Goal: Information Seeking & Learning: Compare options

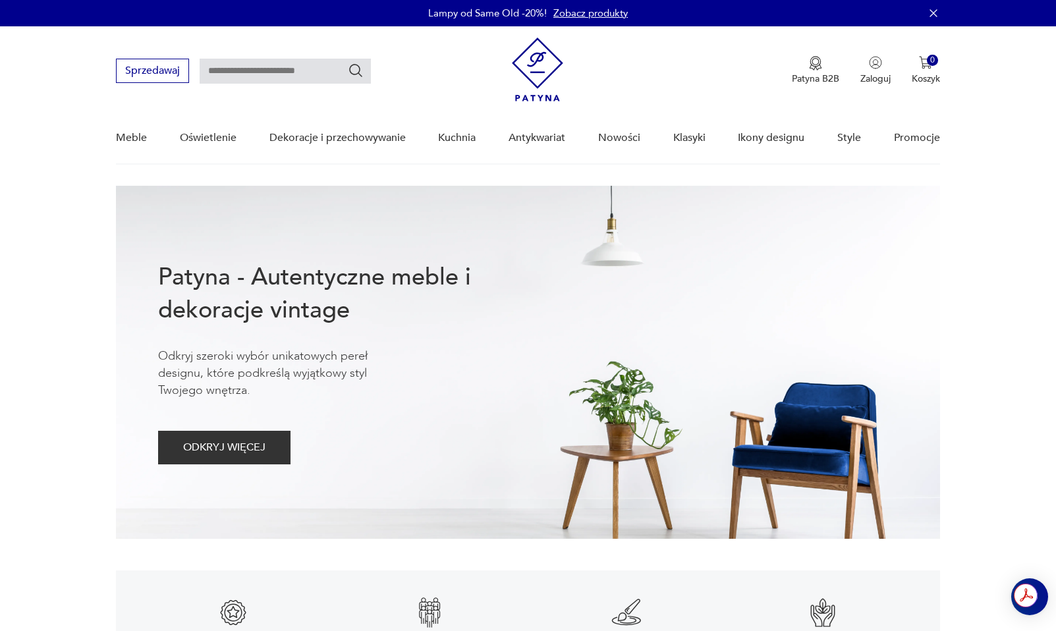
click at [292, 74] on input "text" at bounding box center [285, 71] width 171 height 25
type input "****"
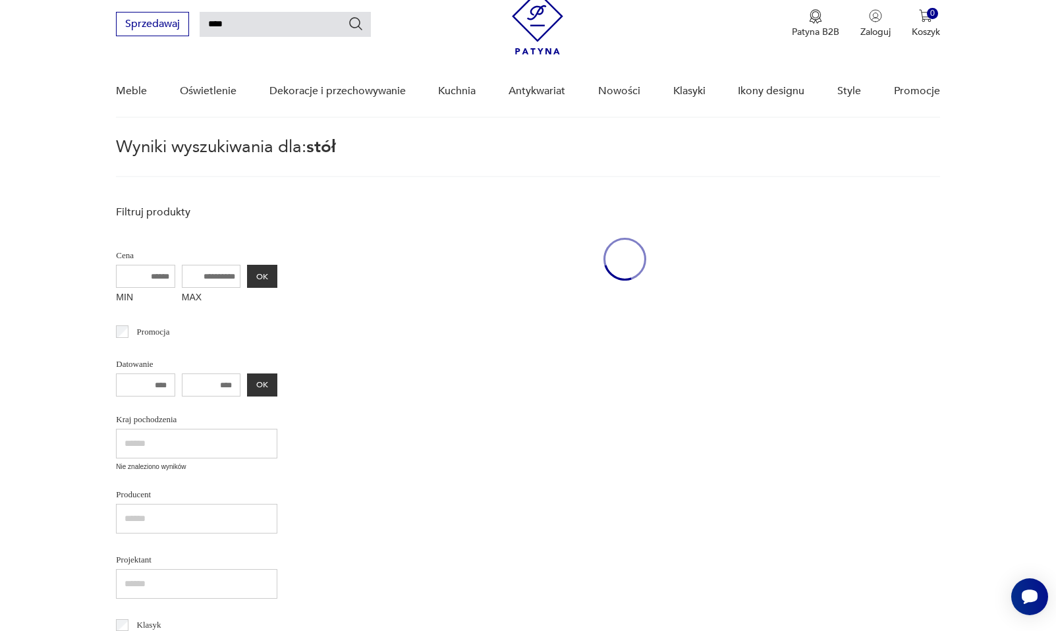
scroll to position [47, 0]
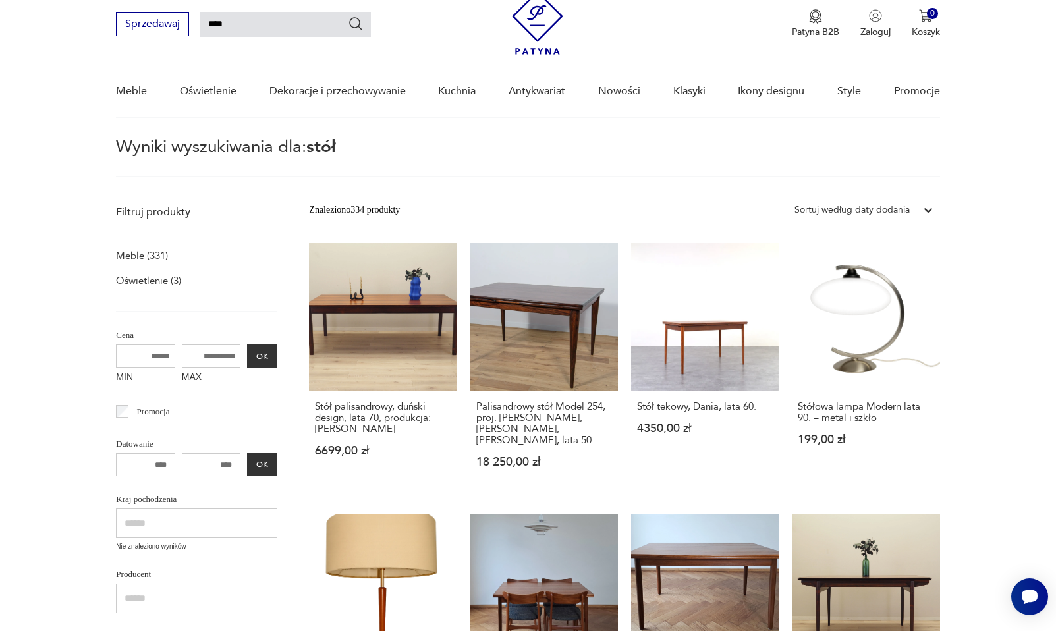
click at [887, 208] on div "Sortuj według daty dodania" at bounding box center [851, 210] width 115 height 14
click at [881, 298] on div "Sortuj według ceny (od największej)" at bounding box center [864, 299] width 152 height 29
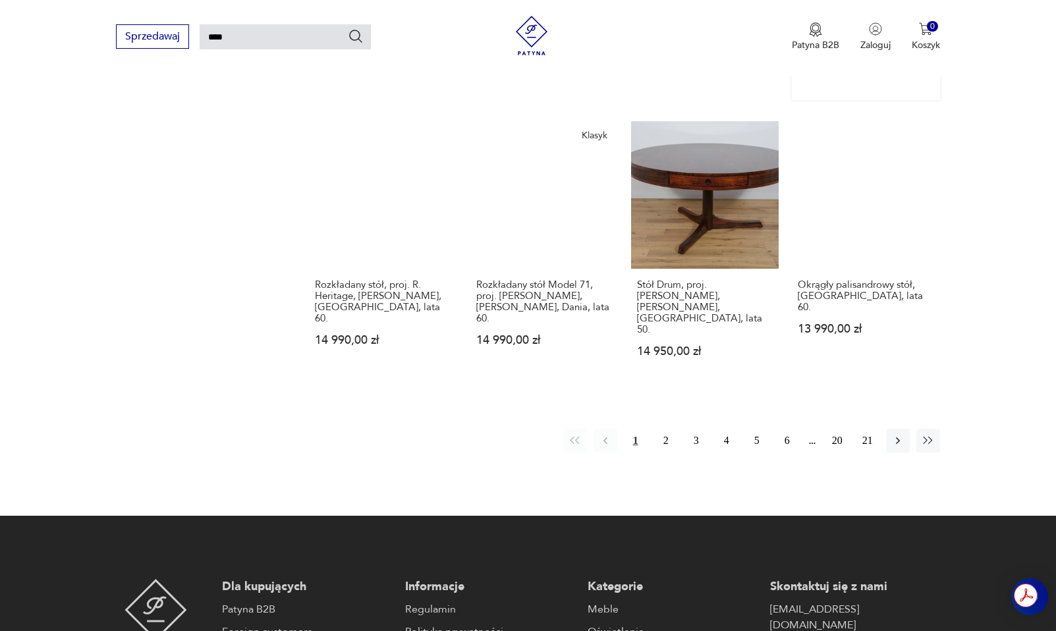
scroll to position [1005, 0]
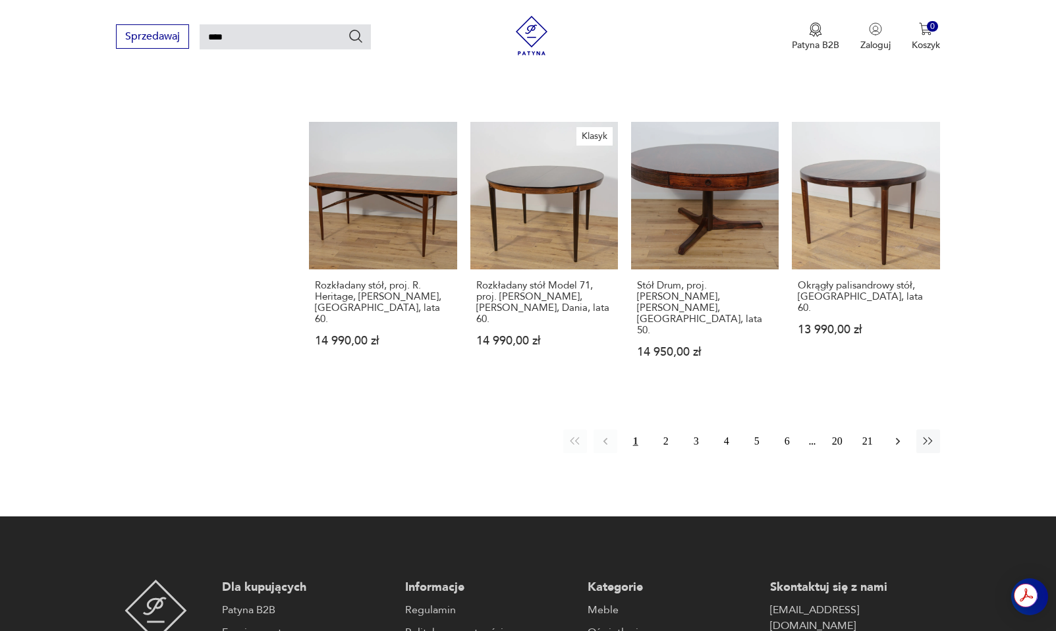
click at [901, 435] on icon "button" at bounding box center [897, 441] width 13 height 13
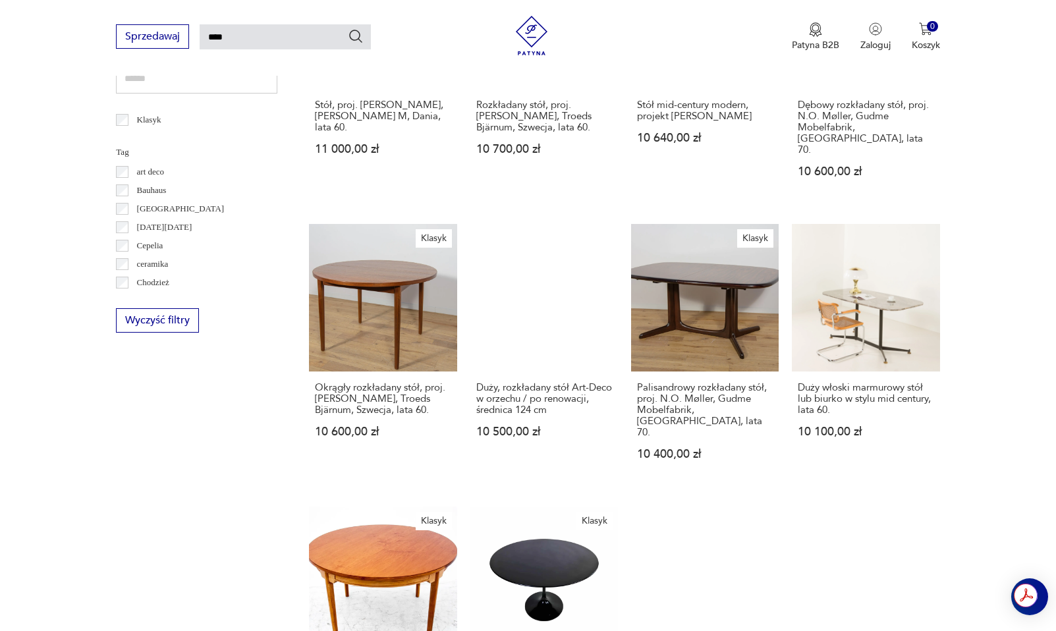
scroll to position [914, 0]
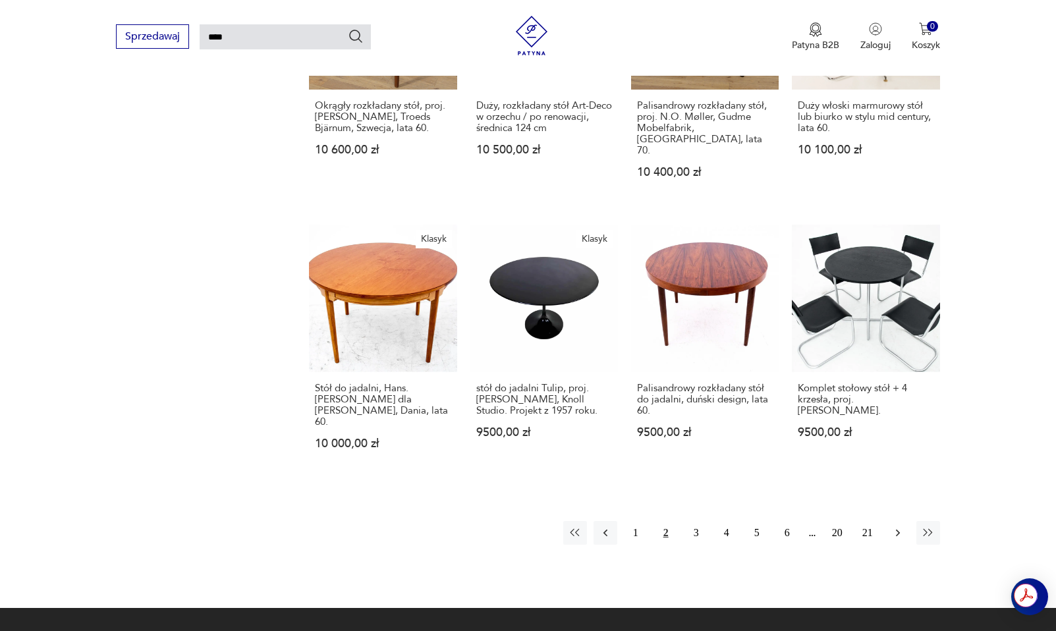
click at [892, 526] on icon "button" at bounding box center [897, 532] width 13 height 13
